Goal: Information Seeking & Learning: Learn about a topic

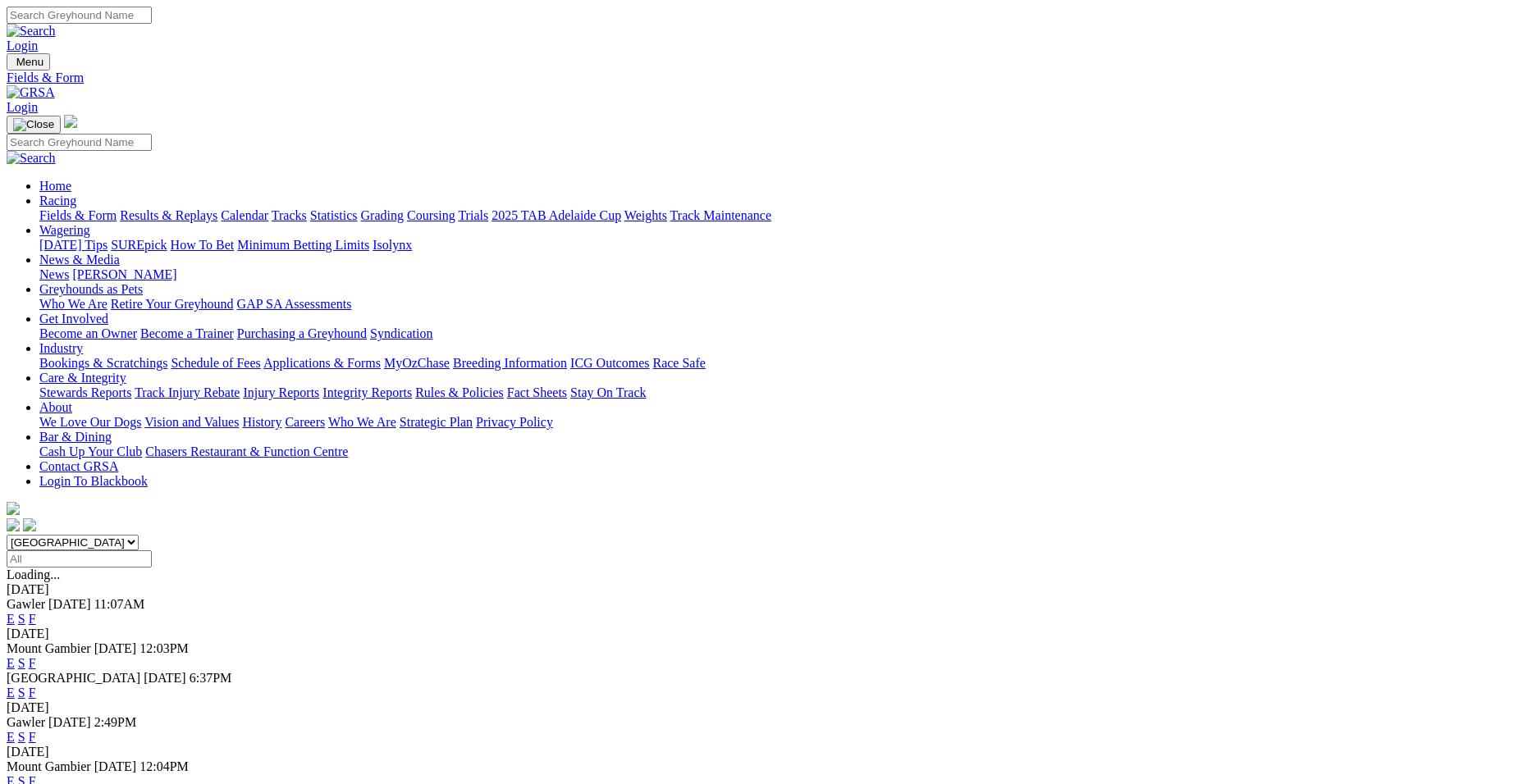
click at [36, 774] on link "F" at bounding box center [32, 780] width 7 height 14
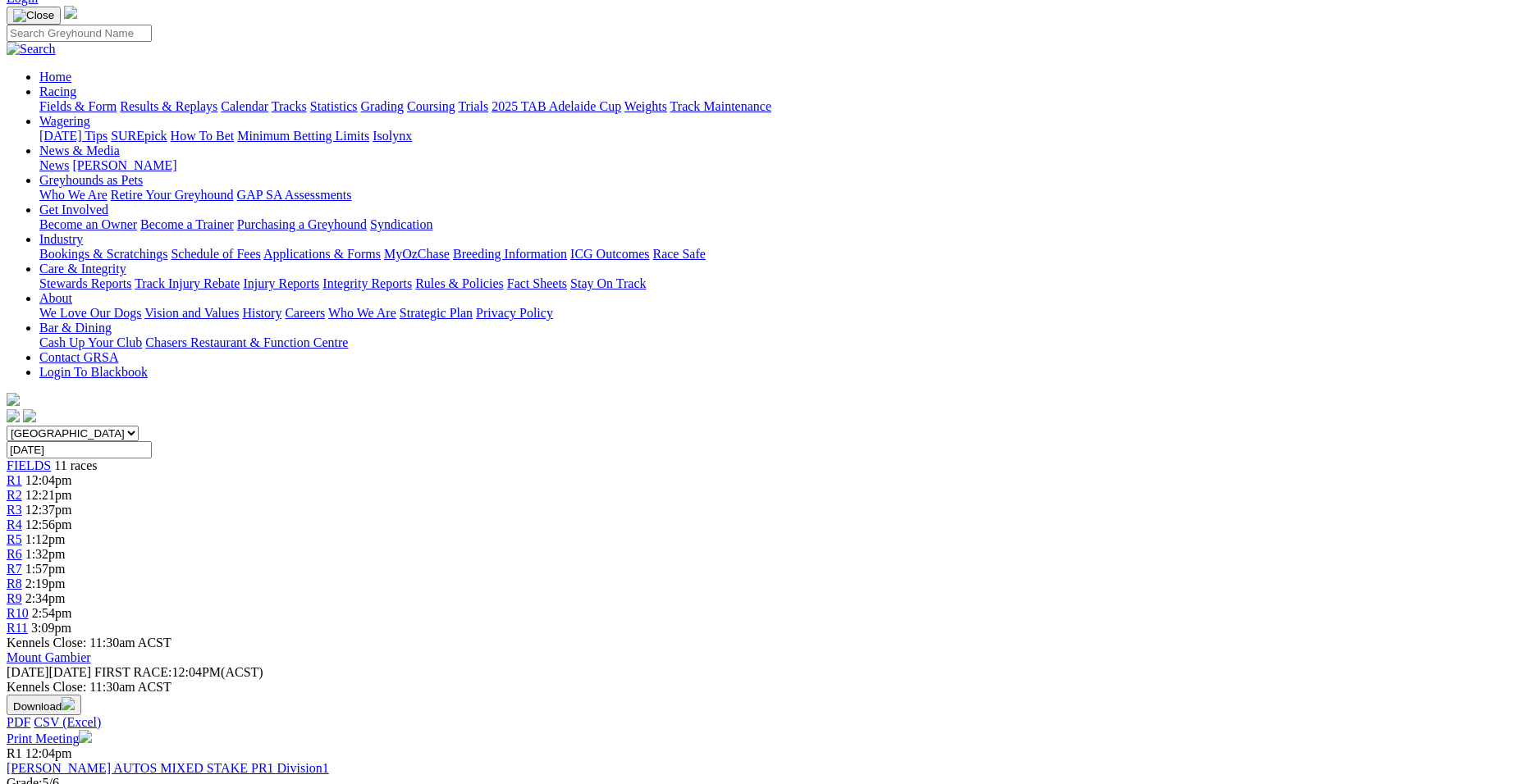
scroll to position [43, 0]
